Goal: Information Seeking & Learning: Find contact information

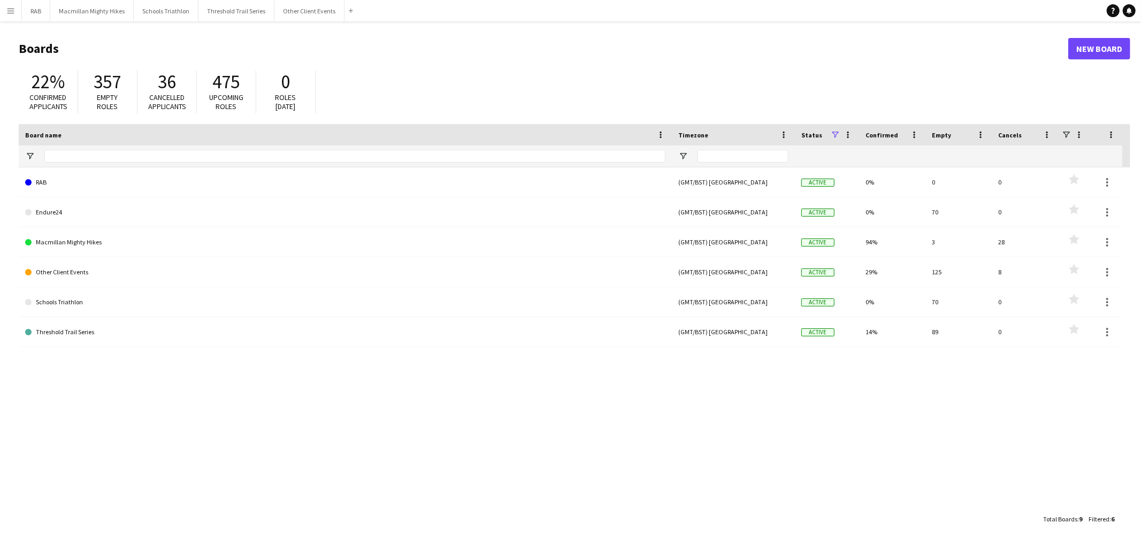
click at [3, 14] on button "Menu" at bounding box center [10, 10] width 21 height 21
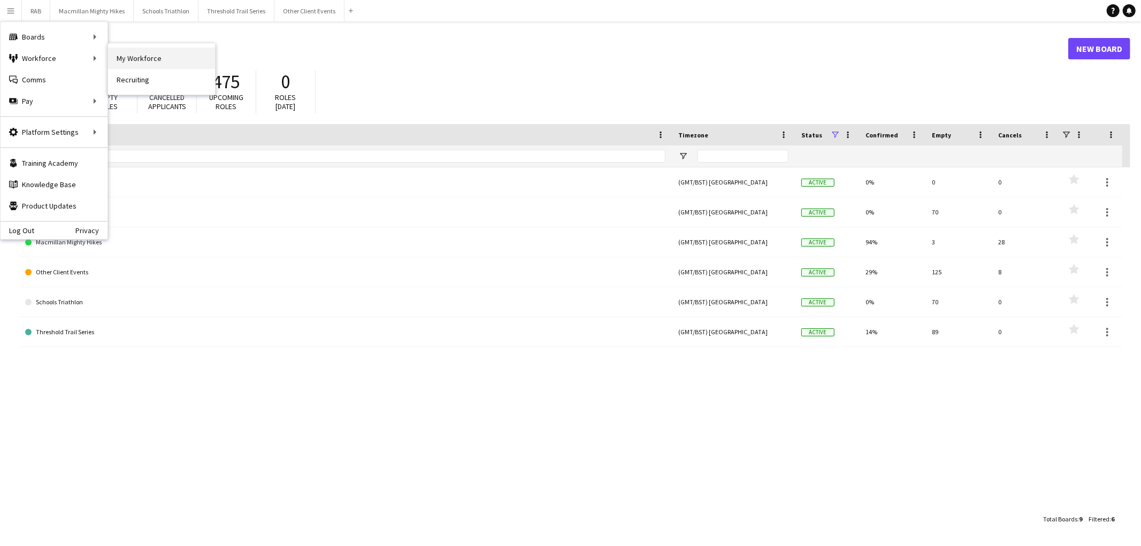
click at [125, 57] on link "My Workforce" at bounding box center [161, 58] width 107 height 21
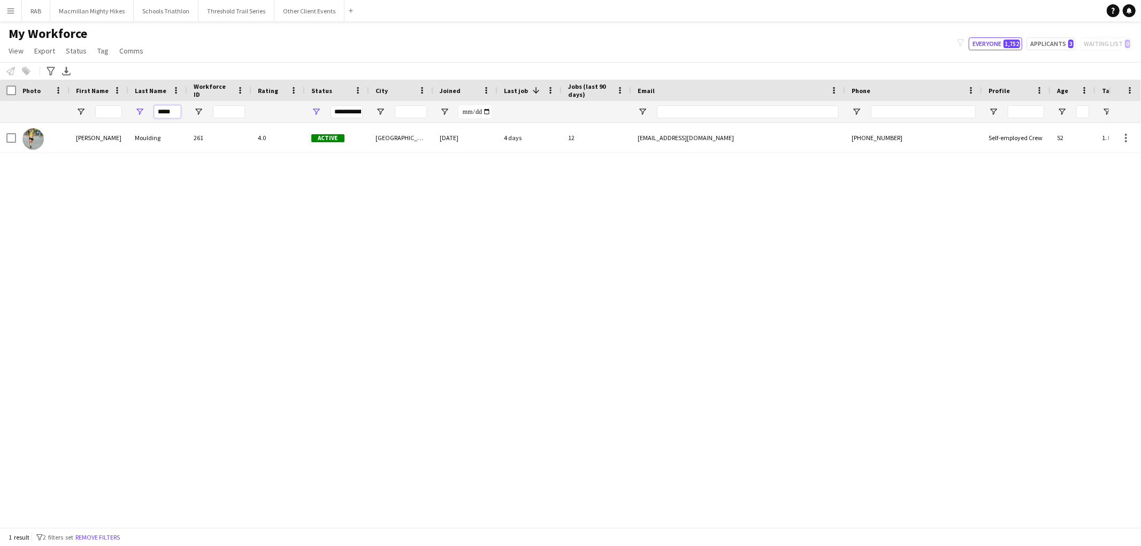
drag, startPoint x: 175, startPoint y: 111, endPoint x: 143, endPoint y: 113, distance: 31.6
click at [144, 113] on div "*****" at bounding box center [157, 111] width 59 height 21
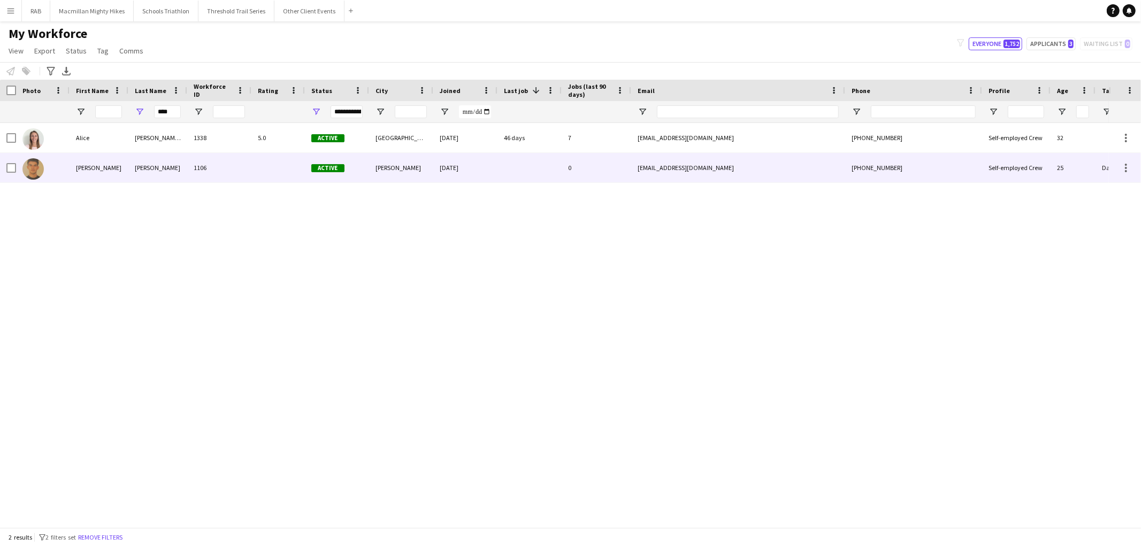
click at [138, 132] on div "[PERSON_NAME] (Page)" at bounding box center [157, 137] width 59 height 29
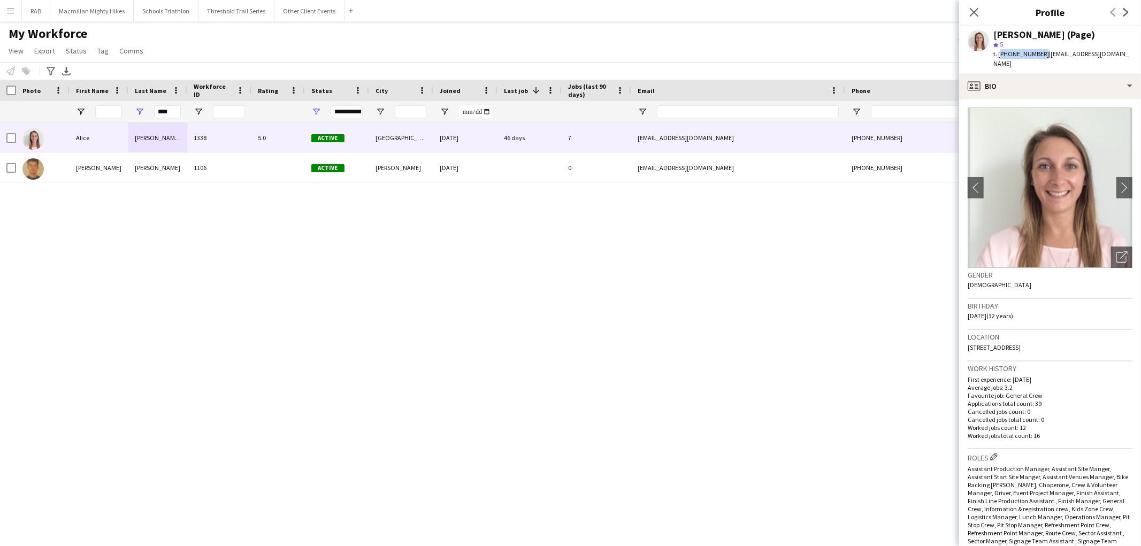
drag, startPoint x: 999, startPoint y: 52, endPoint x: 1039, endPoint y: 52, distance: 40.1
click at [1039, 52] on span "t. [PHONE_NUMBER]" at bounding box center [1021, 54] width 56 height 8
copy span "[PHONE_NUMBER]"
click at [892, 245] on div "[PERSON_NAME] (Page) 1338 5.0 Active [GEOGRAPHIC_DATA] [DATE] 46 days 7 [EMAIL_…" at bounding box center [554, 320] width 1109 height 395
click at [1116, 186] on app-icon "chevron-right" at bounding box center [1124, 187] width 17 height 11
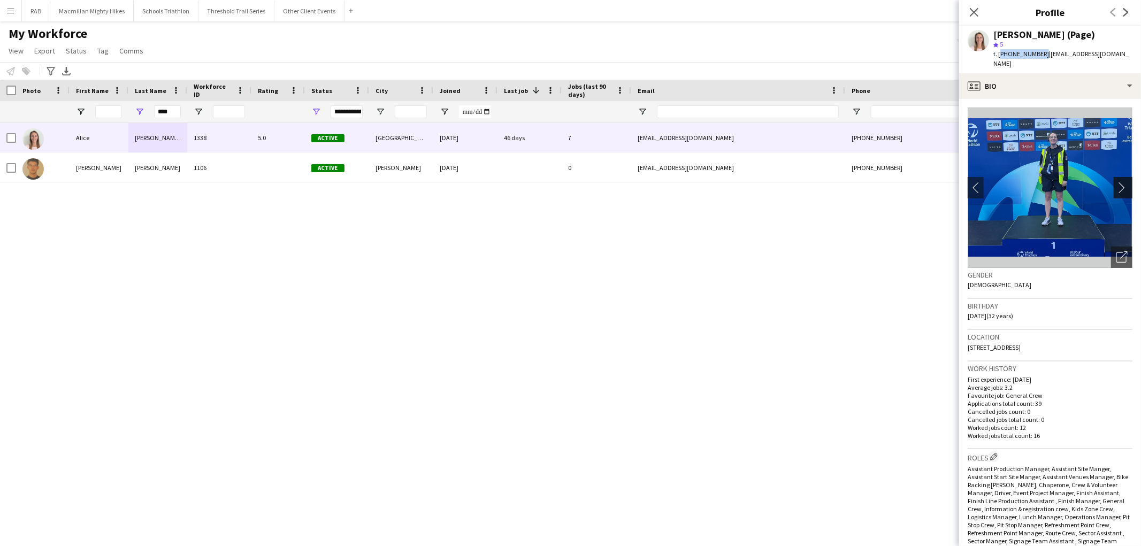
click at [1116, 189] on app-icon "chevron-right" at bounding box center [1124, 187] width 17 height 11
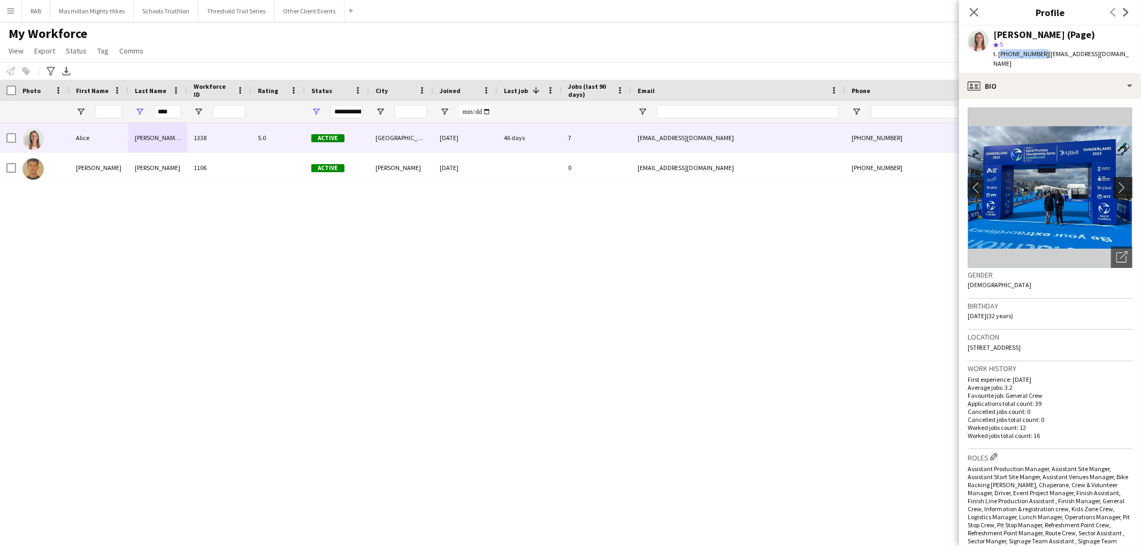
click at [1116, 189] on app-icon "chevron-right" at bounding box center [1124, 187] width 17 height 11
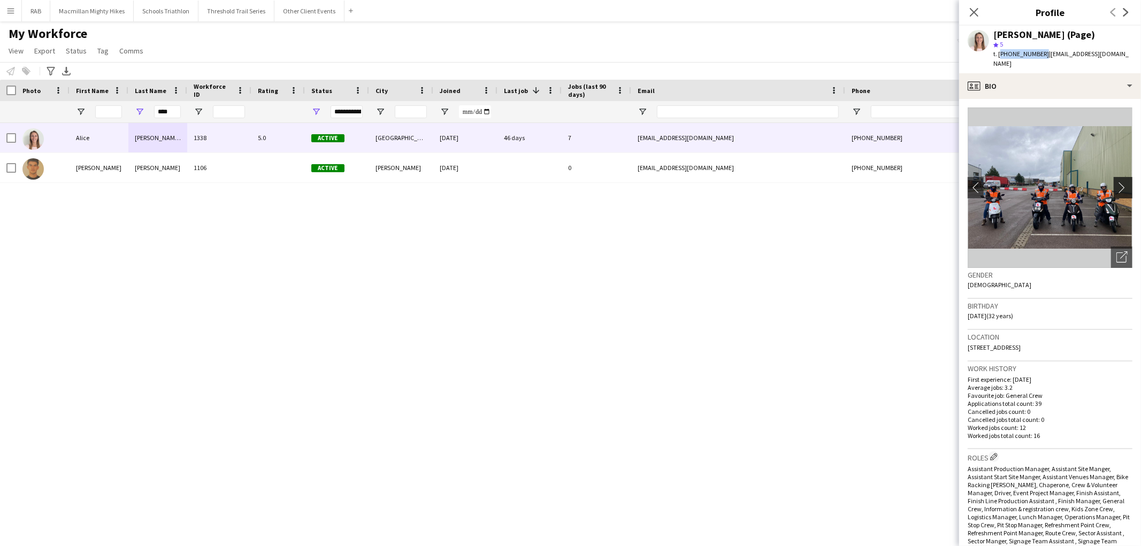
click at [1116, 189] on app-icon "chevron-right" at bounding box center [1124, 187] width 17 height 11
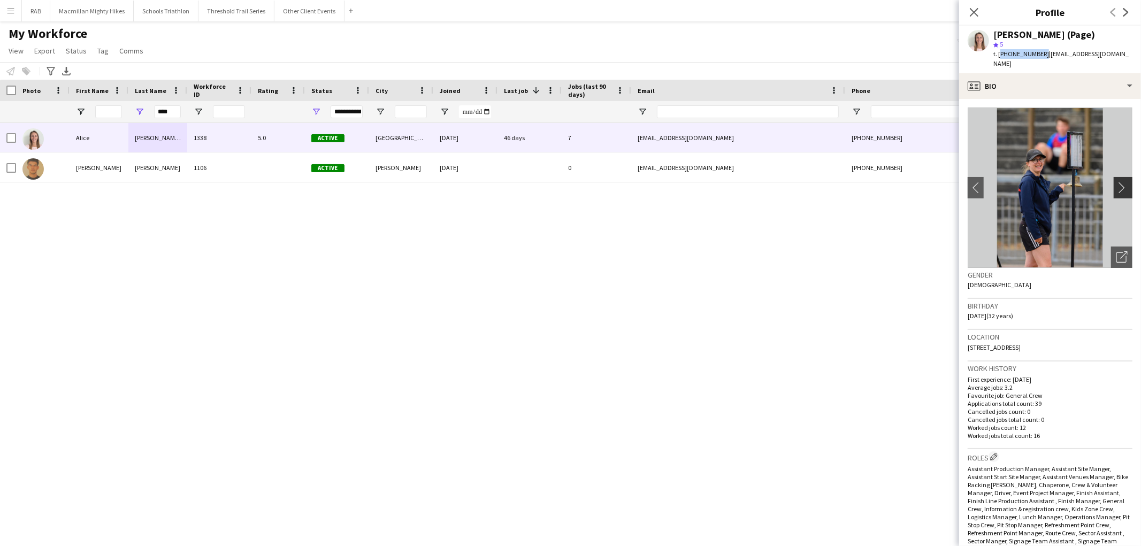
click at [1116, 189] on app-icon "chevron-right" at bounding box center [1124, 187] width 17 height 11
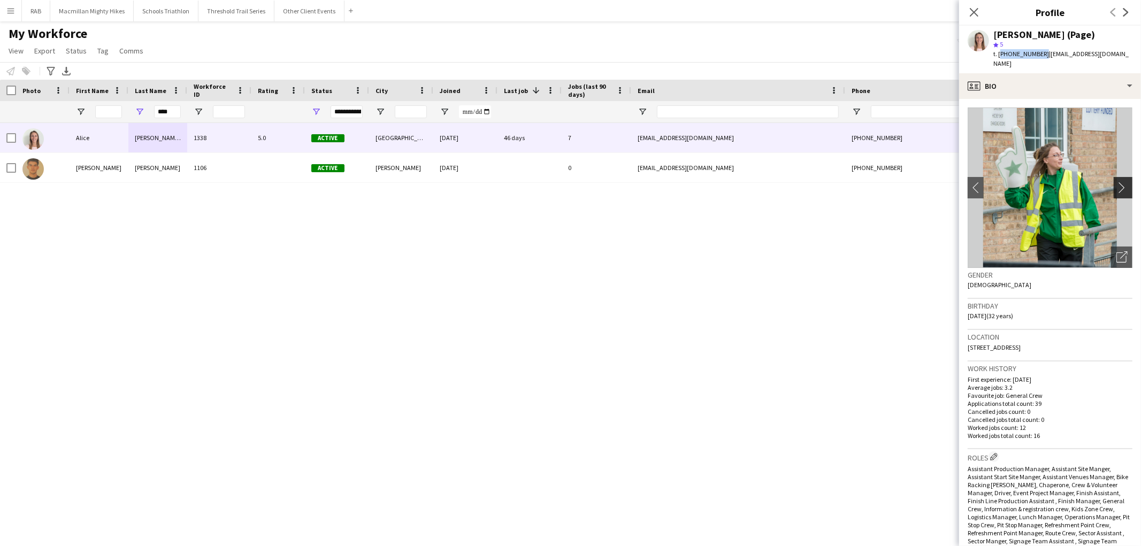
click at [1116, 189] on app-icon "chevron-right" at bounding box center [1124, 187] width 17 height 11
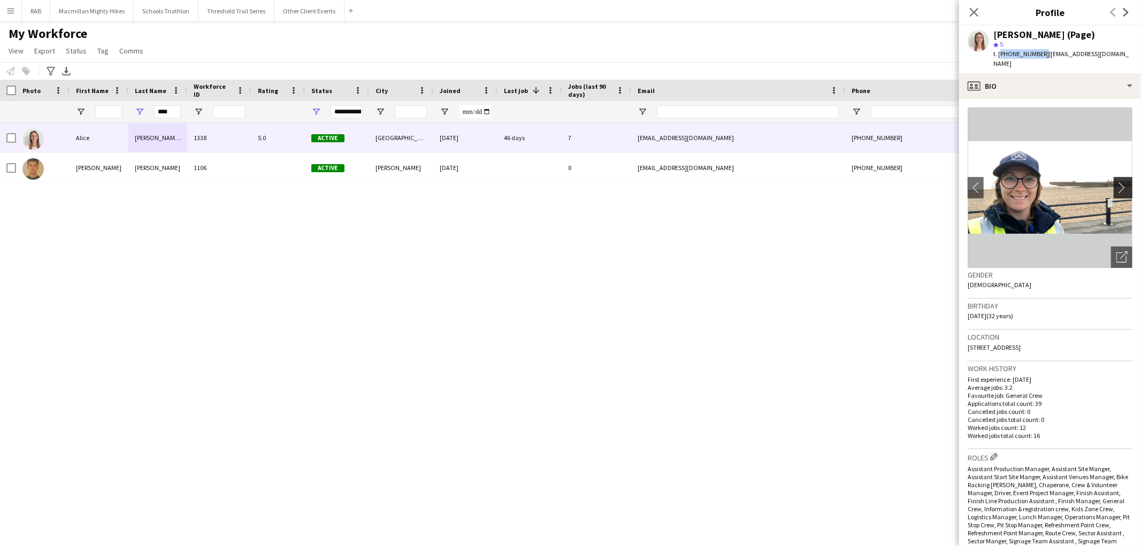
click at [1116, 189] on app-icon "chevron-right" at bounding box center [1124, 187] width 17 height 11
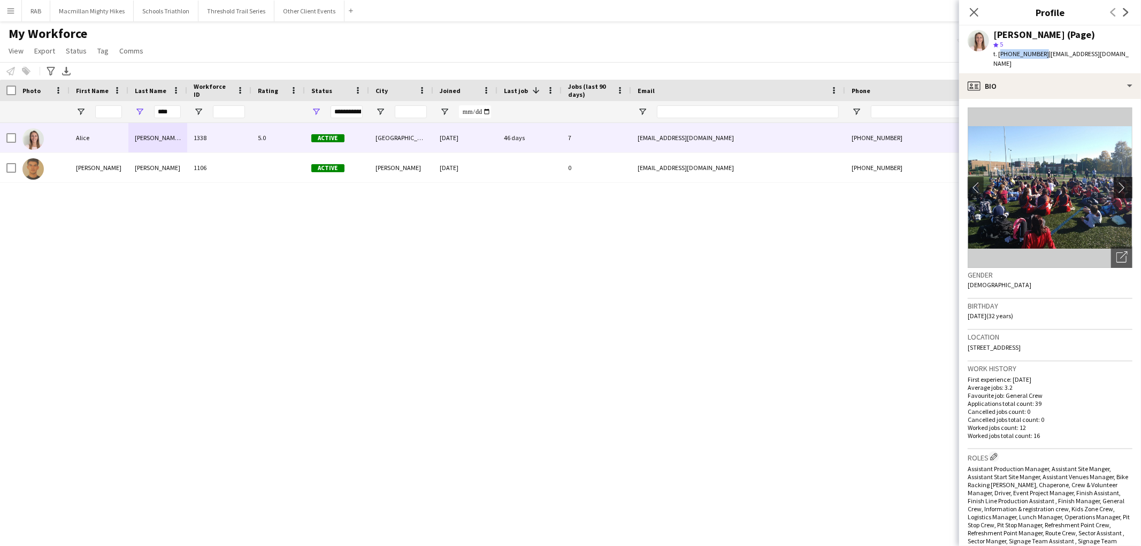
click at [1116, 189] on app-icon "chevron-right" at bounding box center [1124, 187] width 17 height 11
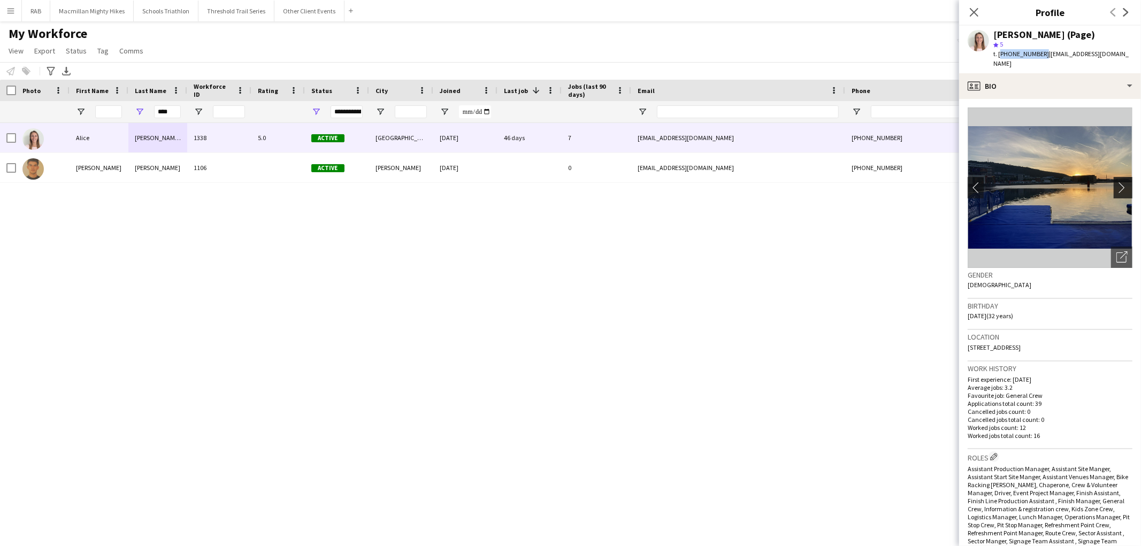
click at [1116, 189] on app-icon "chevron-right" at bounding box center [1124, 187] width 17 height 11
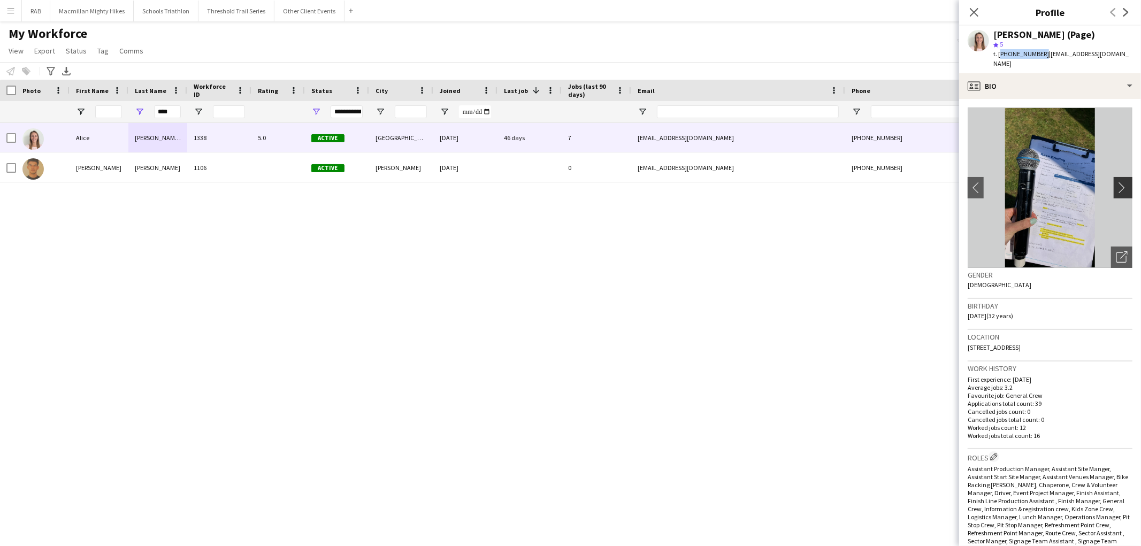
click at [1116, 189] on app-icon "chevron-right" at bounding box center [1124, 187] width 17 height 11
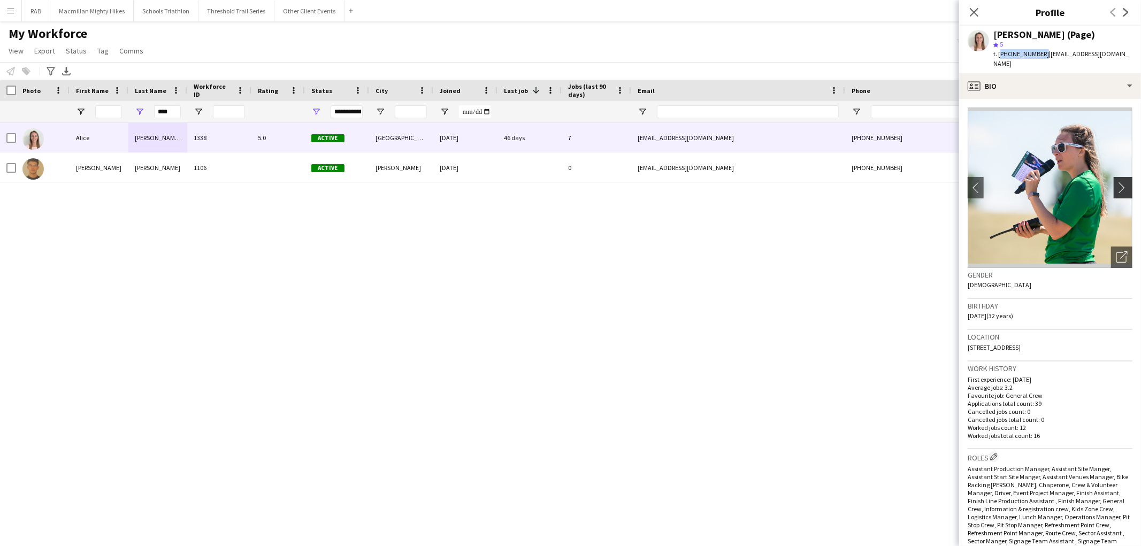
click at [1116, 188] on app-icon "chevron-right" at bounding box center [1124, 187] width 17 height 11
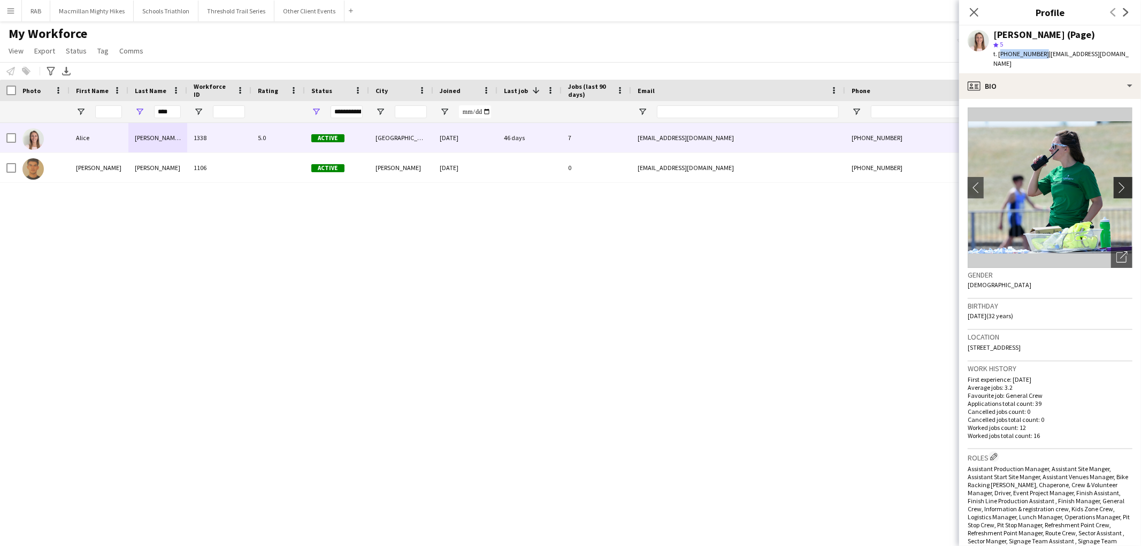
click at [1116, 191] on app-icon "chevron-right" at bounding box center [1124, 187] width 17 height 11
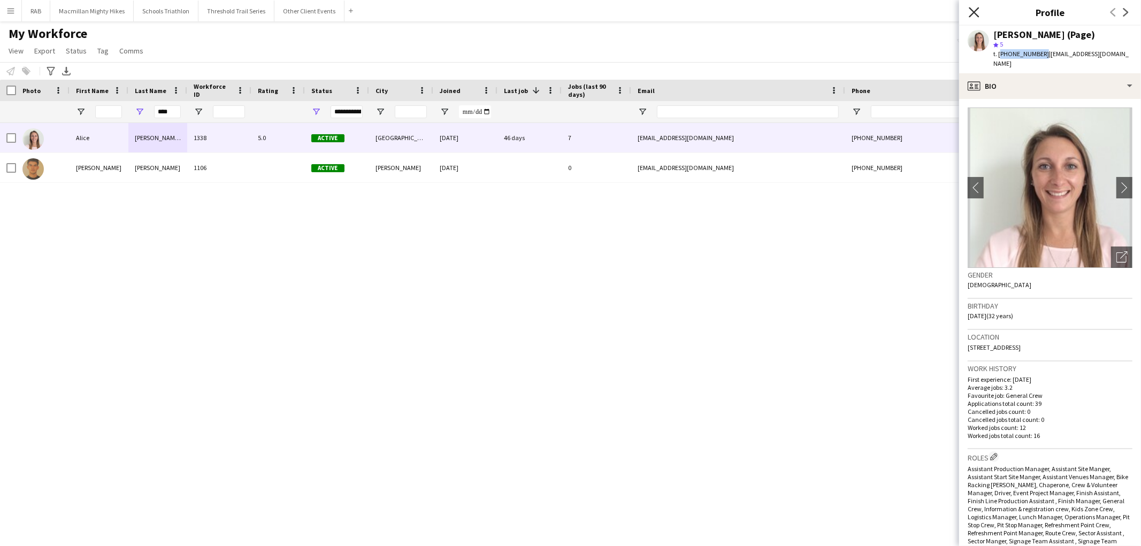
click at [970, 16] on icon at bounding box center [974, 12] width 10 height 10
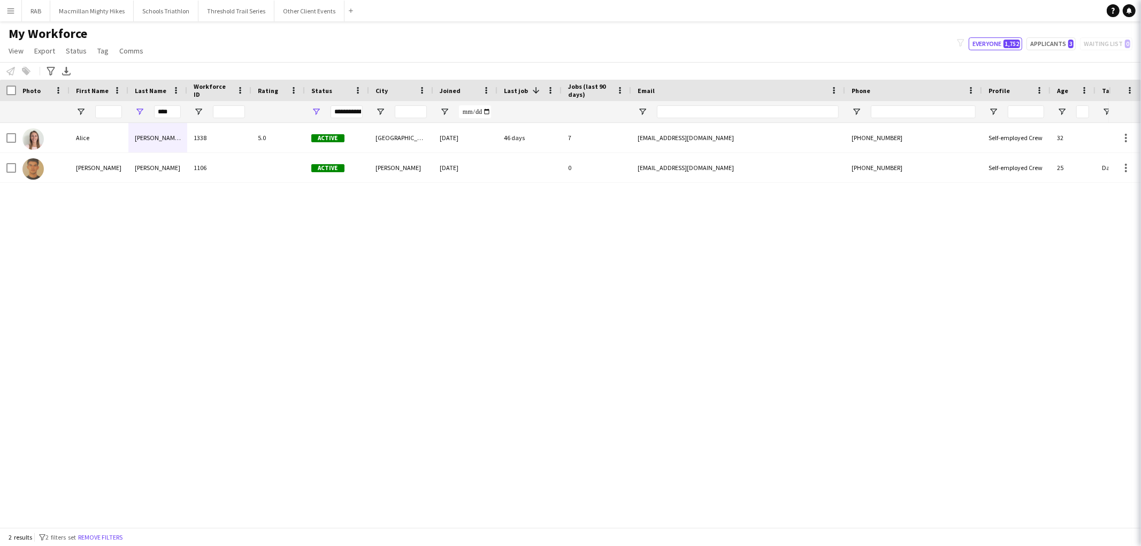
click at [890, 228] on div "[PERSON_NAME] (Page) 1338 5.0 Active [GEOGRAPHIC_DATA] [DATE] 46 days 7 [EMAIL_…" at bounding box center [554, 320] width 1109 height 395
click at [889, 228] on div "[PERSON_NAME] (Page) 1338 5.0 Active [GEOGRAPHIC_DATA] [DATE] 46 days 7 [EMAIL_…" at bounding box center [554, 320] width 1109 height 395
drag, startPoint x: 172, startPoint y: 113, endPoint x: 131, endPoint y: 112, distance: 40.7
click at [131, 112] on div "****" at bounding box center [157, 111] width 59 height 21
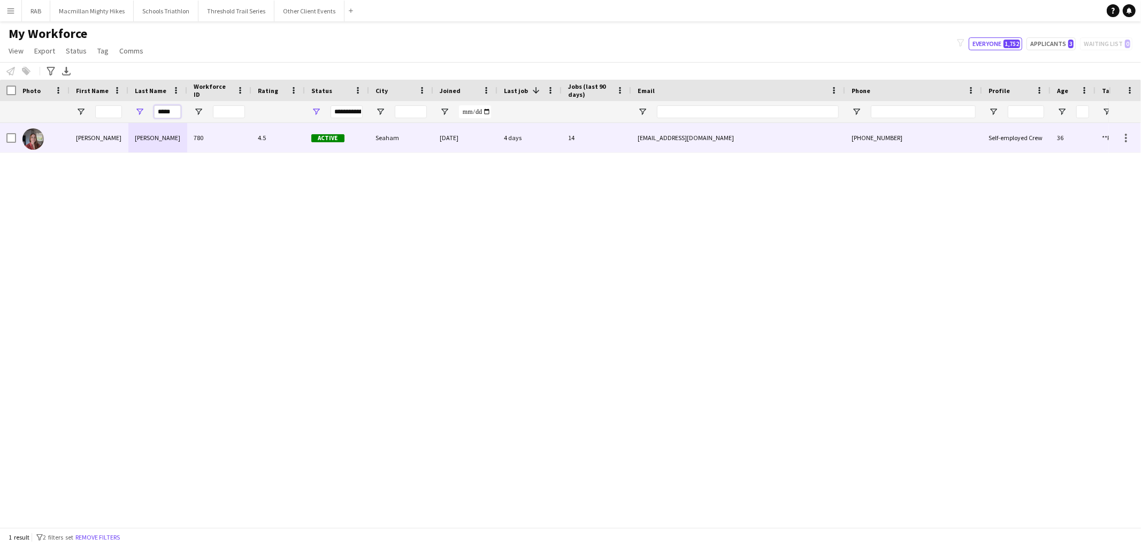
type input "*****"
click at [174, 132] on div "[PERSON_NAME]" at bounding box center [157, 137] width 59 height 29
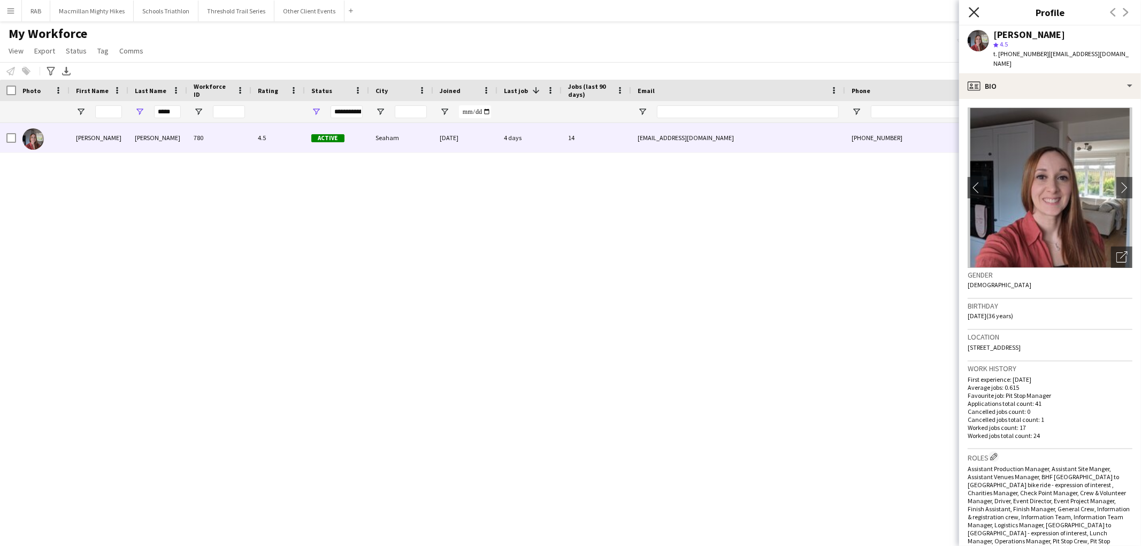
click at [971, 7] on icon "Close pop-in" at bounding box center [974, 12] width 10 height 10
